Goal: Transaction & Acquisition: Purchase product/service

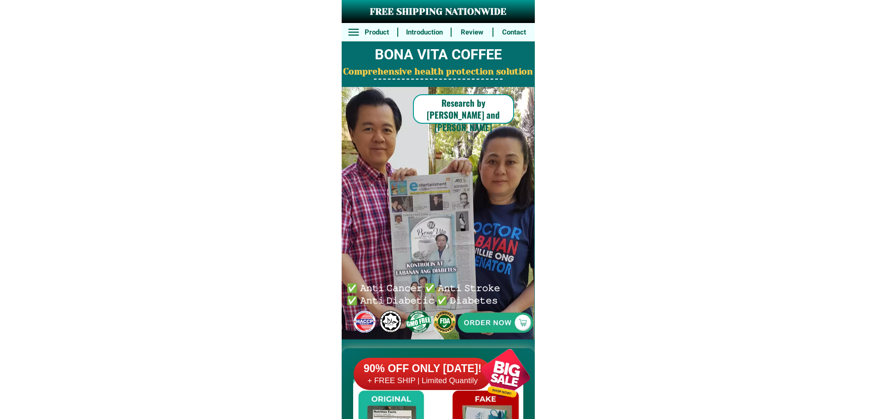
click at [503, 323] on div at bounding box center [495, 322] width 189 height 189
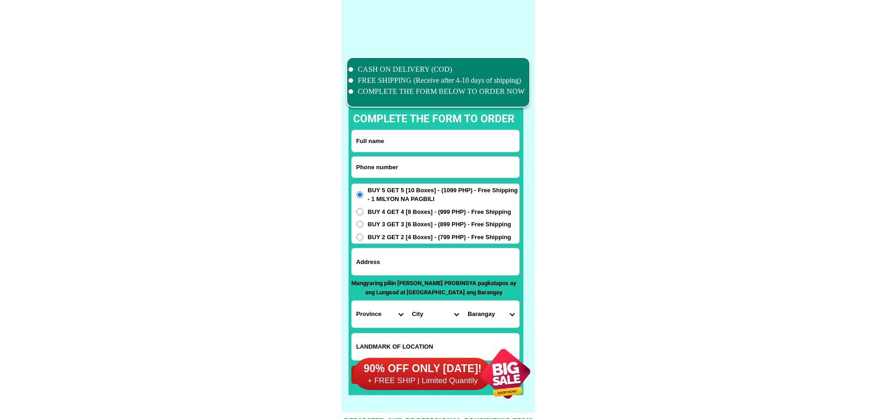
scroll to position [7149, 0]
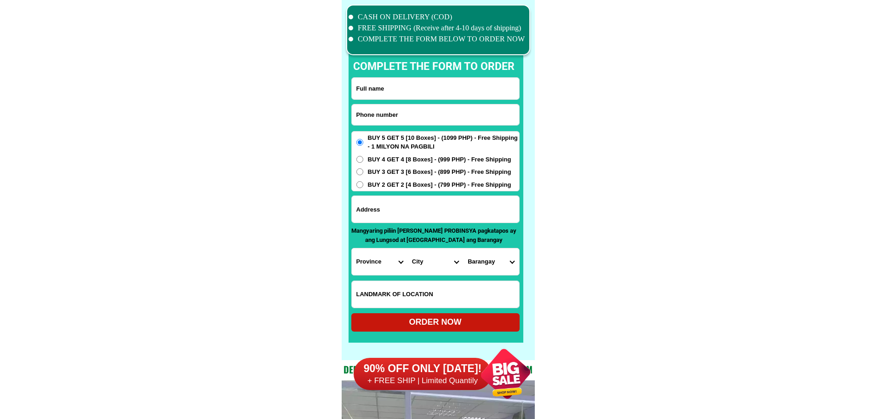
click at [424, 112] on input "Input phone_number" at bounding box center [435, 114] width 167 height 21
paste input "09766746295"
type input "09766746295"
drag, startPoint x: 436, startPoint y: 92, endPoint x: 450, endPoint y: 97, distance: 14.6
click at [437, 92] on input "Input full_name" at bounding box center [435, 89] width 167 height 22
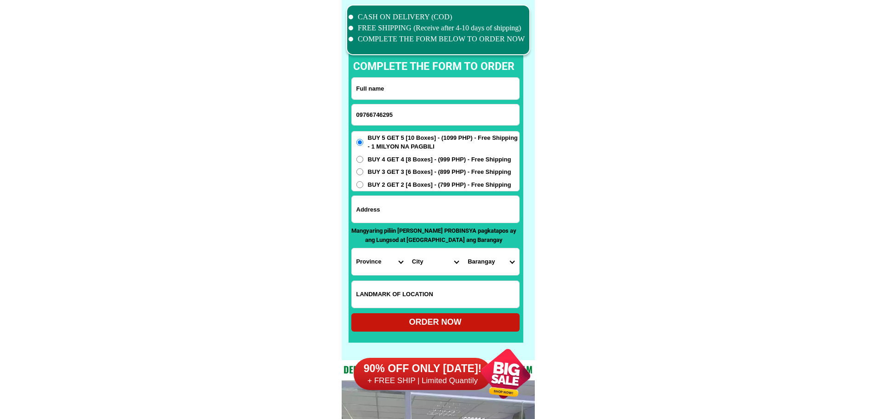
paste input "[PERSON_NAME]"
type input "[PERSON_NAME]"
click at [449, 218] on input "Input address" at bounding box center [435, 209] width 167 height 27
paste input "DELCORRO [GEOGRAPHIC_DATA][PERSON_NAME] [GEOGRAPHIC_DATA]"
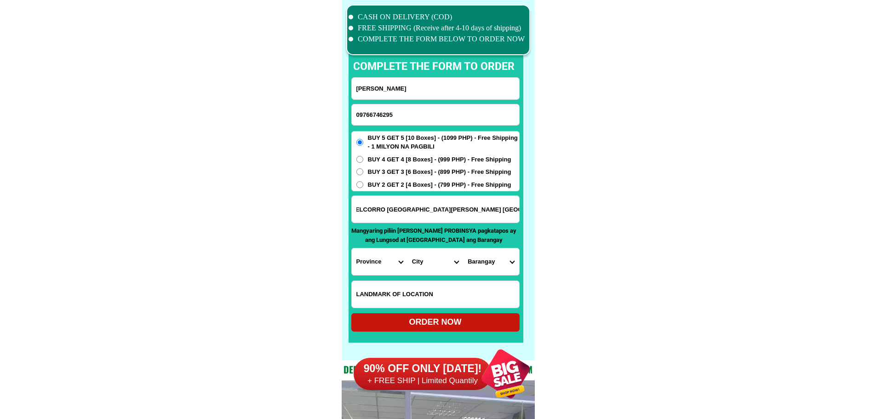
type input "DELCORRO [GEOGRAPHIC_DATA][PERSON_NAME] [GEOGRAPHIC_DATA]"
click at [438, 292] on input "Input LANDMARKOFLOCATION" at bounding box center [435, 294] width 167 height 27
paste input "Wisdom [DEMOGRAPHIC_DATA]"
type input "Wisdom [DEMOGRAPHIC_DATA]"
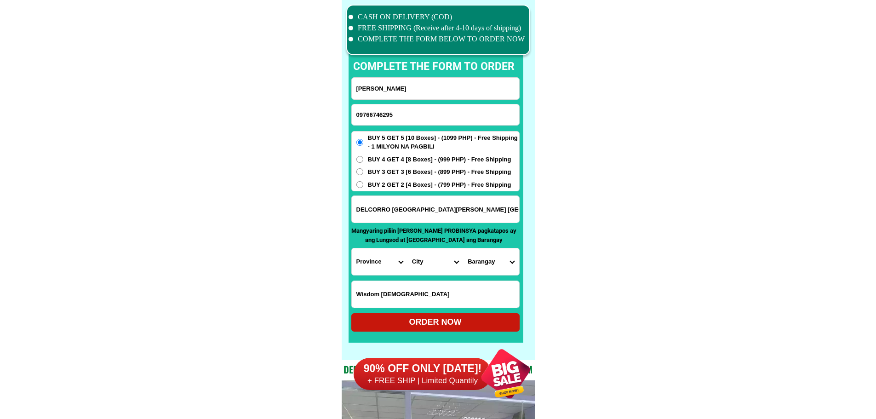
click at [374, 261] on select "Province [GEOGRAPHIC_DATA] [GEOGRAPHIC_DATA] [GEOGRAPHIC_DATA] [GEOGRAPHIC_DATA…" at bounding box center [380, 261] width 56 height 27
select select "63_198"
drag, startPoint x: 614, startPoint y: 272, endPoint x: 546, endPoint y: 268, distance: 67.8
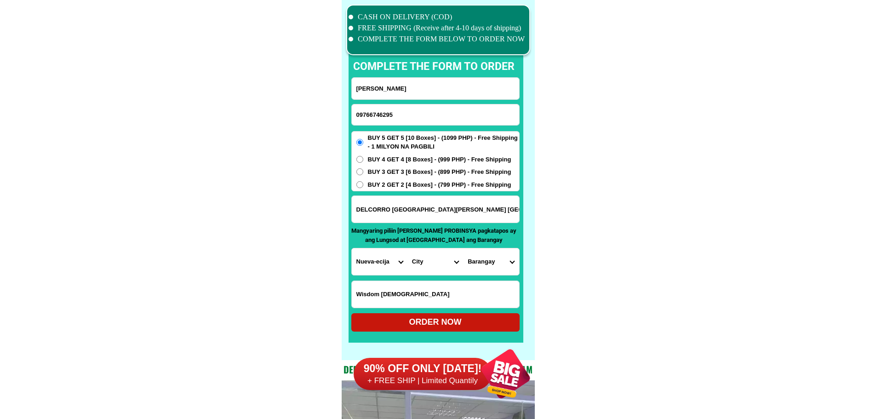
click at [423, 260] on select "City [GEOGRAPHIC_DATA] [GEOGRAPHIC_DATA] [GEOGRAPHIC_DATA]-city [GEOGRAPHIC_DAT…" at bounding box center [435, 261] width 56 height 27
select select "63_1984784"
click at [482, 254] on select "Barangay Balante Bayanihan Bulak [PERSON_NAME] Kapalangan Mabunga Maburak Mahip…" at bounding box center [491, 261] width 56 height 27
select select "63_19847849860"
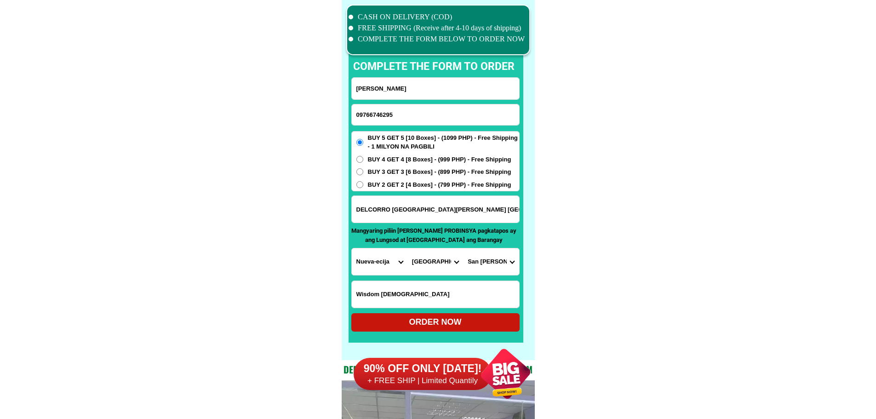
drag, startPoint x: 614, startPoint y: 275, endPoint x: 600, endPoint y: 280, distance: 15.1
click at [491, 316] on div "ORDER NOW" at bounding box center [435, 322] width 168 height 18
type input "[PERSON_NAME]"
radio input "true"
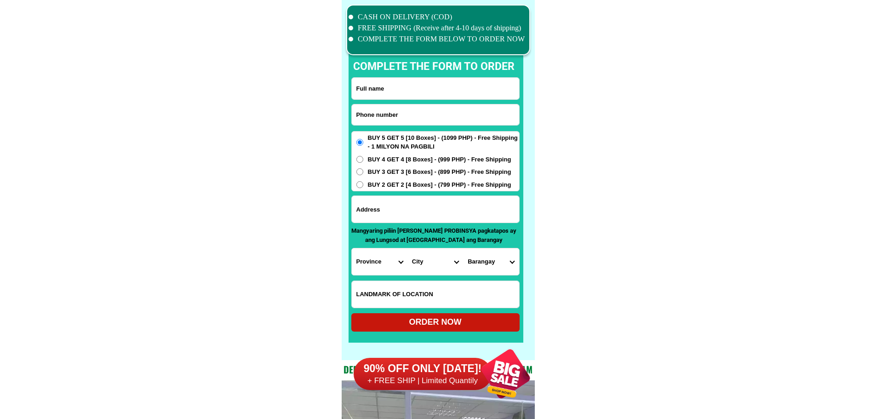
scroll to position [7149, 0]
click at [436, 111] on input "Input phone_number" at bounding box center [435, 114] width 167 height 21
paste input "9754089303"
type input "09754089303"
click at [409, 88] on input "Input full_name" at bounding box center [435, 89] width 167 height 22
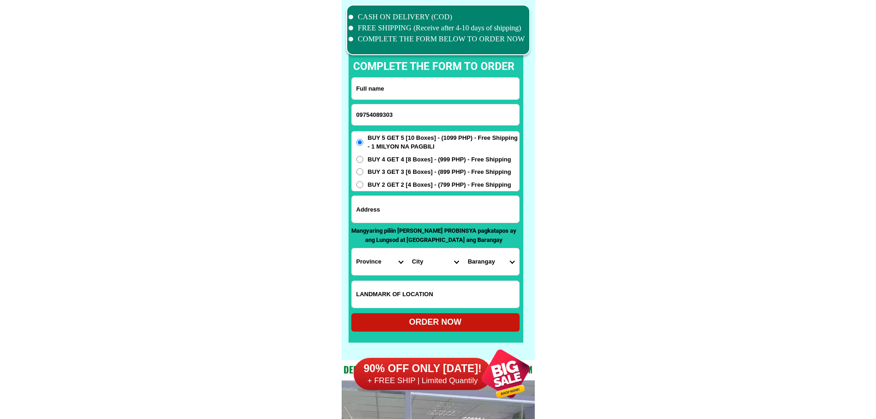
click at [396, 89] on input "Input full_name" at bounding box center [435, 89] width 167 height 22
paste input "Gina Perez"
type input "Gina Perez"
click at [418, 206] on input "Input address" at bounding box center [435, 209] width 167 height 27
paste input "Purok 1 siare sindangan Zamboanga del norte"
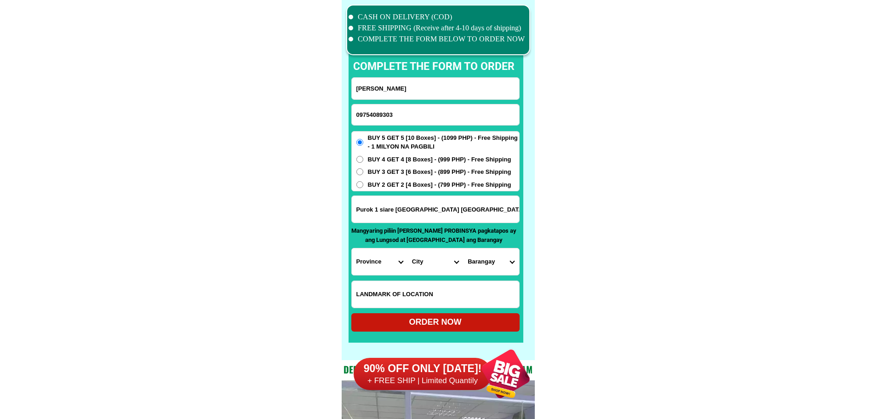
type input "Purok 1 siare sindangan Zamboanga del norte"
click at [439, 287] on input "Input LANDMARKOFLOCATION" at bounding box center [435, 294] width 167 height 27
paste input "Lovely store"
click at [448, 291] on input "Lovely store" at bounding box center [435, 294] width 167 height 27
paste input "Near ice plant Siari"
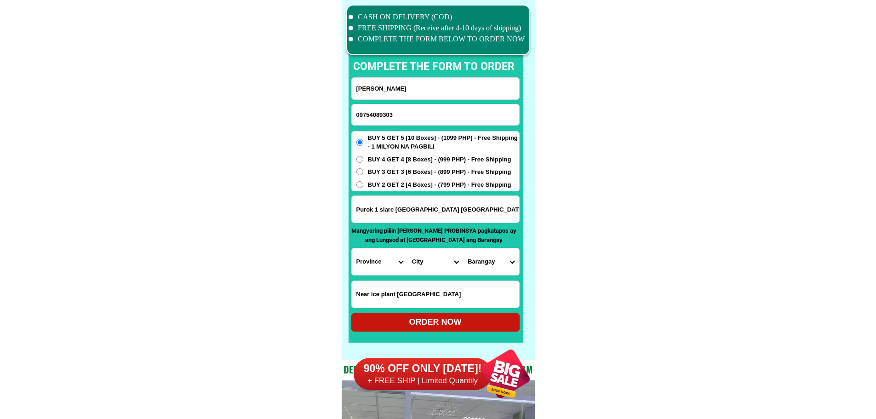
type input "Near ice plant Siari"
click at [386, 260] on select "Province [GEOGRAPHIC_DATA] [GEOGRAPHIC_DATA] [GEOGRAPHIC_DATA] [GEOGRAPHIC_DATA…" at bounding box center [380, 261] width 56 height 27
select select "63_800"
click at [435, 263] on select "City" at bounding box center [435, 261] width 56 height 27
click at [435, 263] on select "City Bacungan Baliguian Dapitan-city Dipolog-city Godod Gutalac Jose-dalman Kal…" at bounding box center [435, 261] width 56 height 27
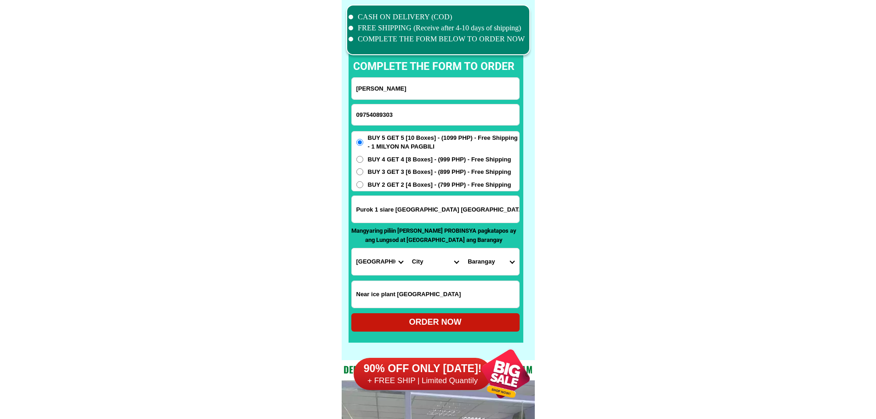
select select "63_8007214"
click at [407, 248] on select "City Bacungan Baliguian Dapitan-city Dipolog-city Godod Gutalac Jose-dalman Kal…" at bounding box center [435, 261] width 56 height 27
click at [486, 265] on select "Barangay Bago Balok Bantayan Bato Benigno aquino jr. Binuangan Bitoon Bucana Ca…" at bounding box center [491, 261] width 56 height 27
select select "63_80072142674"
click at [463, 248] on select "Barangay Bago Balok Bantayan Bato Benigno aquino jr. Binuangan Bitoon Bucana Ca…" at bounding box center [491, 261] width 56 height 27
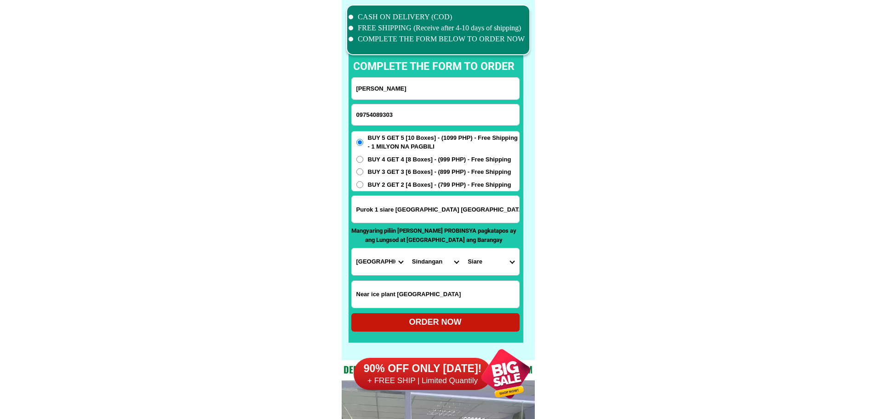
click at [460, 321] on div "ORDER NOW" at bounding box center [435, 322] width 168 height 12
type input "Purok 1 siare sindangan Zamboanga del norte"
radio input "true"
click at [439, 116] on input "Input phone_number" at bounding box center [435, 114] width 167 height 21
paste input "09603192131"
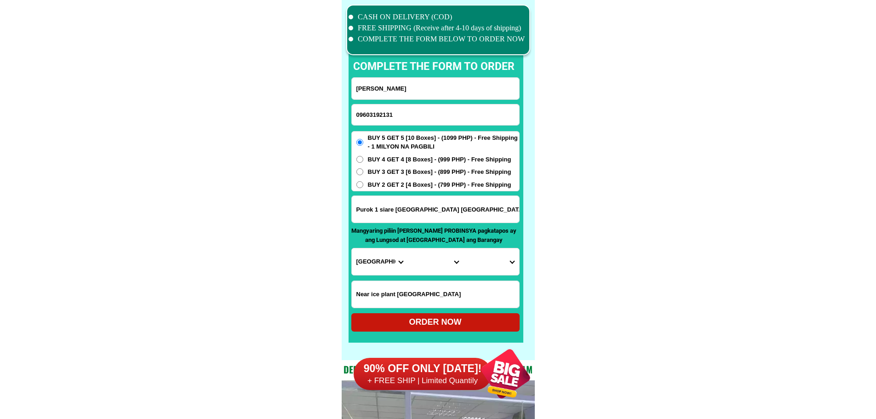
type input "09603192131"
paste input "Salome L.Dalisay"
click at [404, 93] on input "Input full_name" at bounding box center [435, 89] width 167 height 22
type input "Salome L.Dalisay"
paste input "Bulacan,San Jose del Monte city, Muzon Proper, FH III,B7L37"
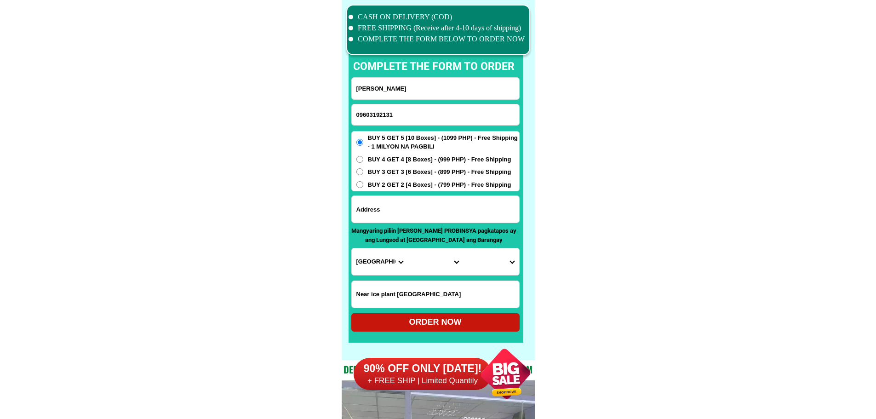
click at [436, 216] on input "Input address" at bounding box center [435, 209] width 167 height 27
type input "Bulacan,San Jose del Monte city, Muzon Proper, FH III,B7L37"
click at [425, 296] on input "Near ice plant Siari" at bounding box center [435, 294] width 167 height 27
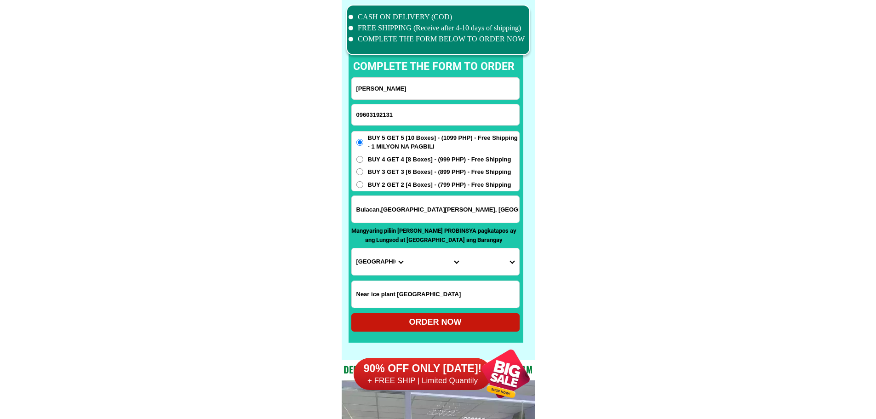
paste input "Francisco Homes III""
type input "Francisco Homes III""
click at [382, 263] on select "Province [GEOGRAPHIC_DATA] [GEOGRAPHIC_DATA] [GEOGRAPHIC_DATA] [GEOGRAPHIC_DATA…" at bounding box center [380, 261] width 56 height 27
select select "63_761"
click at [352, 248] on select "Province [GEOGRAPHIC_DATA] [GEOGRAPHIC_DATA] [GEOGRAPHIC_DATA] [GEOGRAPHIC_DATA…" at bounding box center [380, 261] width 56 height 27
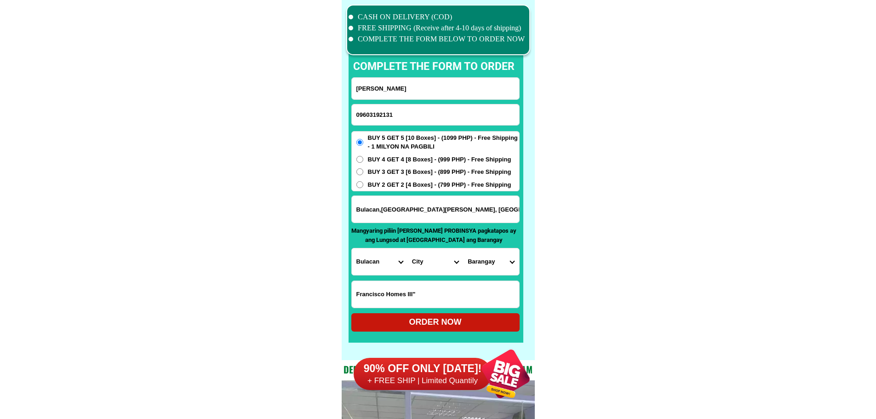
click at [439, 268] on select "City Angat Balagtas Baliuag Bocaue Bulacan Bulacan-hagonoy Bulacan-plaridel Bul…" at bounding box center [435, 261] width 56 height 27
select select "63_7612018"
click at [508, 263] on select "Barangay Assumption Bagong buhay Bagong buhay ii Bagong buhay iii Citrus Ciudad…" at bounding box center [491, 261] width 56 height 27
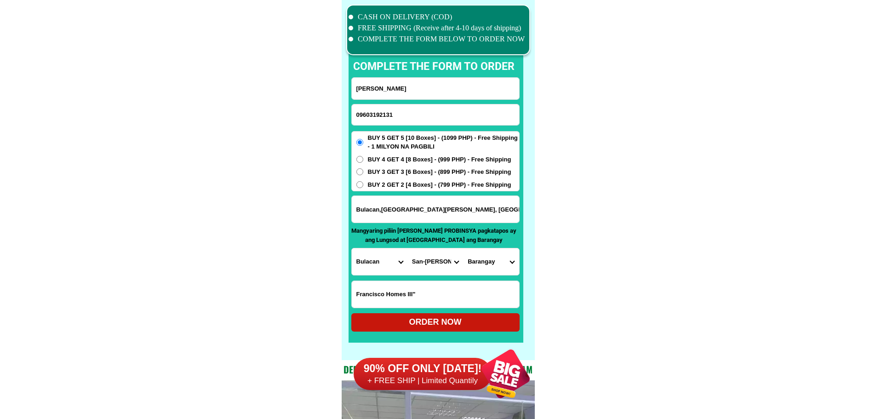
click at [508, 263] on select "Barangay Assumption Bagong buhay Bagong buhay ii Bagong buhay iii Citrus Ciudad…" at bounding box center [491, 261] width 56 height 27
select select "63_76120186513"
click at [463, 248] on select "Barangay Assumption Bagong buhay Bagong buhay ii Bagong buhay iii Citrus Ciudad…" at bounding box center [491, 261] width 56 height 27
click at [461, 321] on div "ORDER NOW" at bounding box center [435, 322] width 168 height 12
radio input "true"
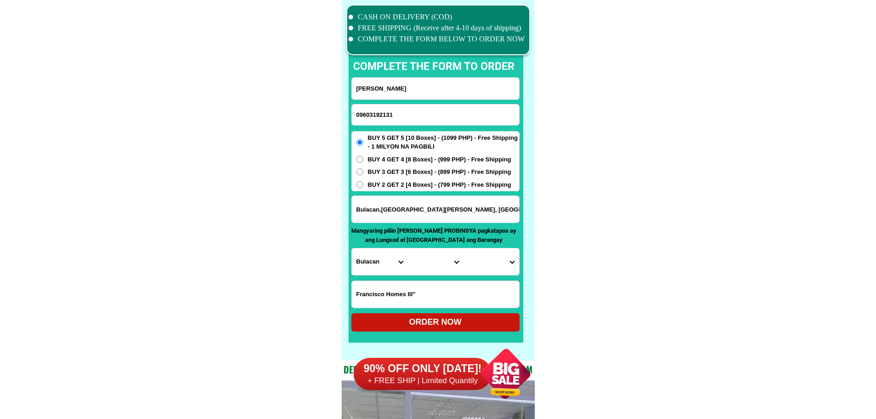
click at [424, 110] on input "09603192131" at bounding box center [435, 114] width 167 height 21
paste input "09659229404"
type input "09659229404"
paste input "Jal lacs"
click at [407, 86] on input "Jal lacs" at bounding box center [435, 89] width 167 height 22
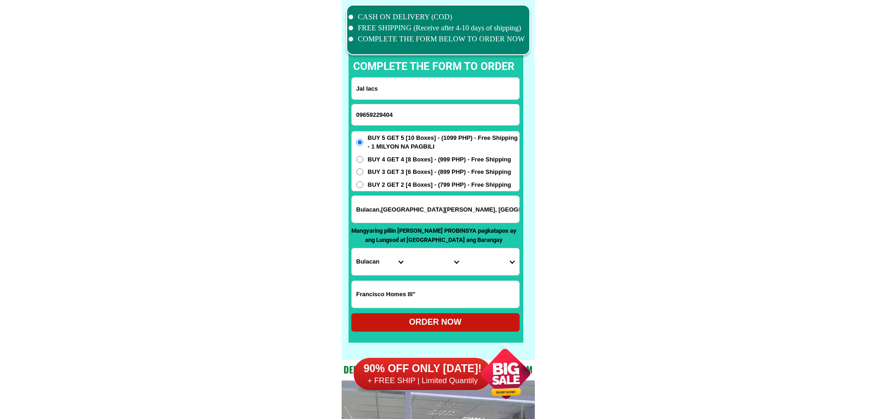
type input "Jal lacs"
paste input "Block 15, lot 6 vamenta subd. Bgy. Barra, opol misamis oriental"
click at [396, 209] on input "Input address" at bounding box center [435, 209] width 167 height 27
type input "Block 15, lot 6 vamenta subd. Bgy. Barra, opol misamis oriental"
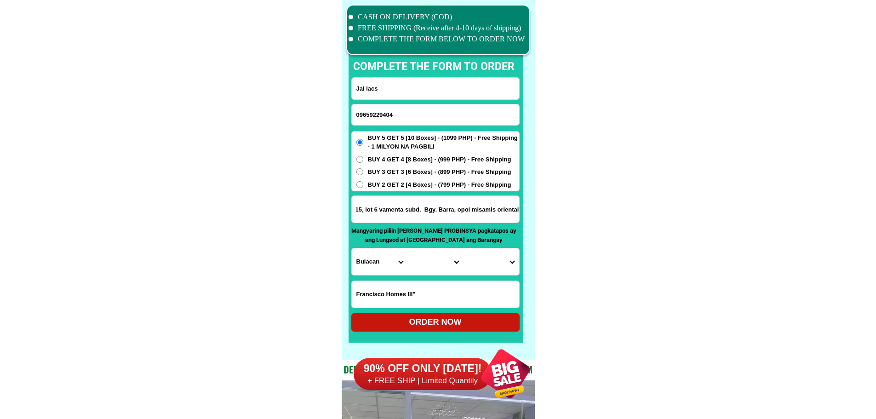
scroll to position [0, 0]
click at [412, 299] on input "Input LANDMARKOFLOCATION" at bounding box center [435, 294] width 167 height 27
paste input "Dewfoam 7/11"
type input "Dewfoam 7/11"
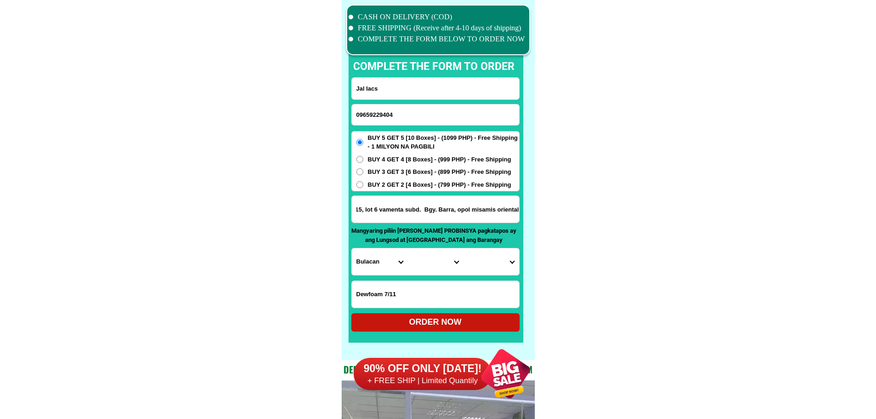
drag, startPoint x: 472, startPoint y: 218, endPoint x: 471, endPoint y: 260, distance: 41.4
click at [380, 263] on select "Province [GEOGRAPHIC_DATA] [GEOGRAPHIC_DATA] [GEOGRAPHIC_DATA] [GEOGRAPHIC_DATA…" at bounding box center [380, 261] width 56 height 27
select select "63_386"
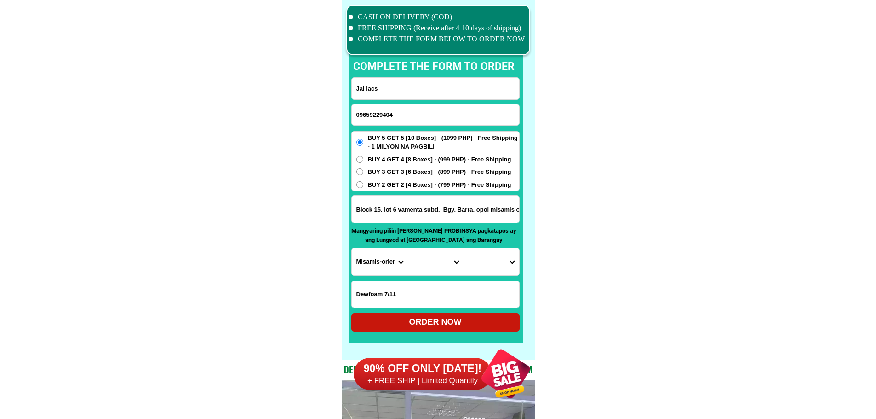
click at [420, 259] on select "City Alubijid Balingasag Balingoan Binuangan Cagayan-de-oro-city El-salvador-ci…" at bounding box center [435, 261] width 56 height 27
select select "63_3863951"
click at [497, 258] on select "Barangay Awang Bagocboc Barra Bonbon Cauyonan Igpit Limonda Luyongbonbon Malana…" at bounding box center [491, 261] width 56 height 27
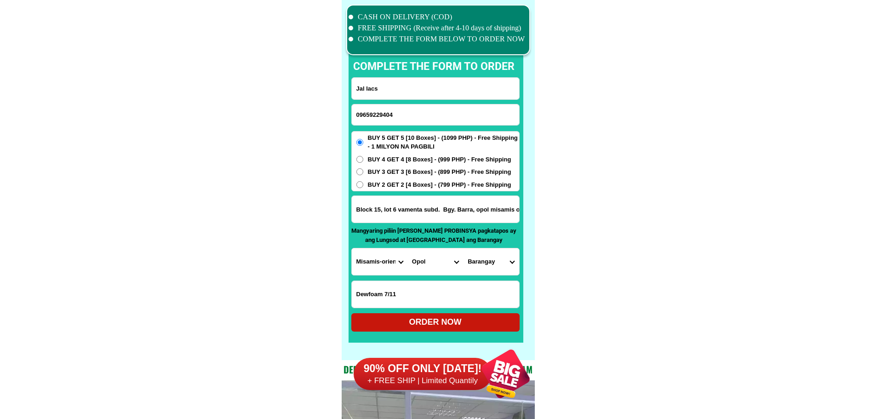
select select "63_38639515611"
click at [459, 321] on div "ORDER NOW" at bounding box center [435, 322] width 168 height 12
radio input "true"
